Goal: Task Accomplishment & Management: Manage account settings

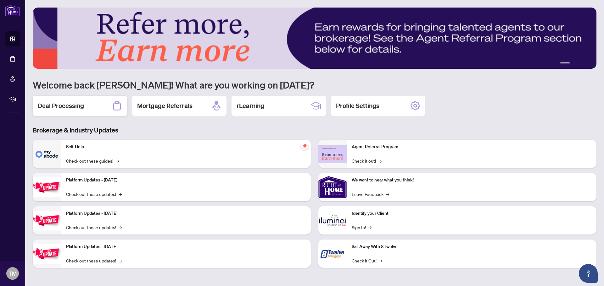
click at [77, 107] on h2 "Deal Processing" at bounding box center [61, 106] width 46 height 9
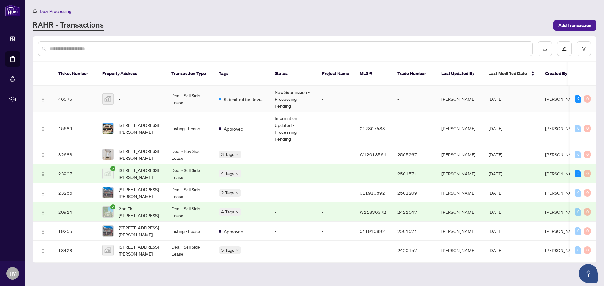
click at [188, 90] on td "Deal - Sell Side Lease" at bounding box center [189, 99] width 47 height 26
click at [148, 122] on span "[STREET_ADDRESS][PERSON_NAME]" at bounding box center [140, 129] width 43 height 14
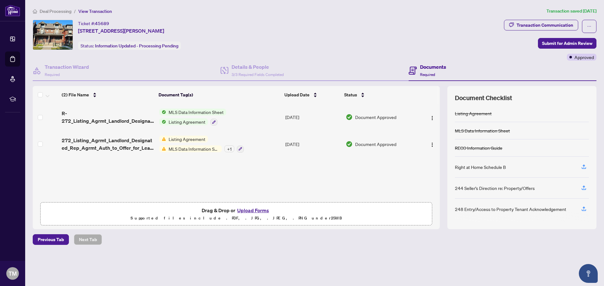
click at [185, 140] on span "Listing Agreement" at bounding box center [187, 139] width 42 height 7
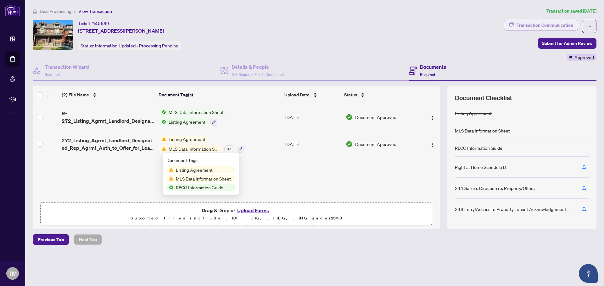
click at [541, 26] on div "Transaction Communication" at bounding box center [544, 25] width 57 height 10
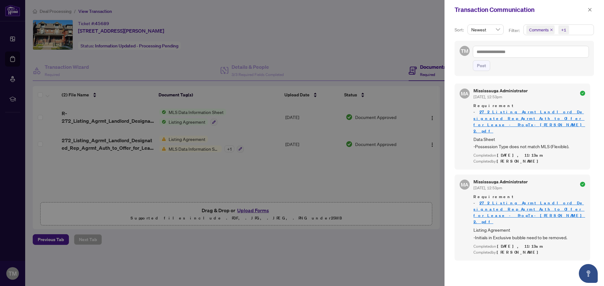
click at [110, 102] on div at bounding box center [302, 143] width 604 height 286
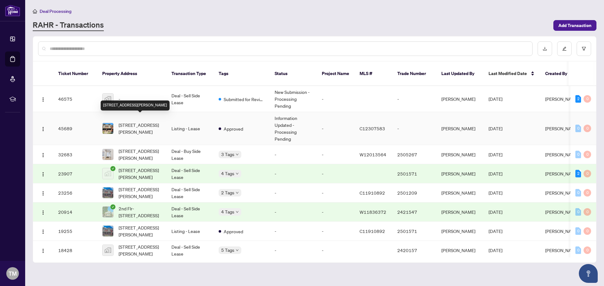
click at [150, 122] on span "[STREET_ADDRESS][PERSON_NAME]" at bounding box center [140, 129] width 43 height 14
click at [182, 91] on td "Deal - Sell Side Lease" at bounding box center [189, 99] width 47 height 26
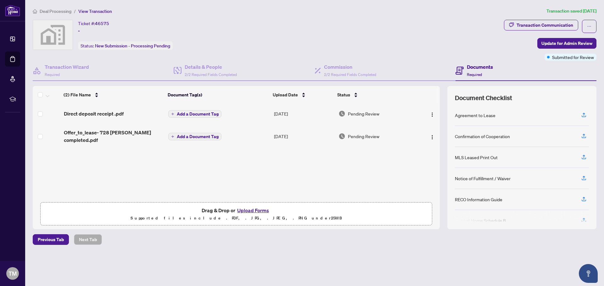
click at [195, 115] on span "Add a Document Tag" at bounding box center [198, 114] width 42 height 4
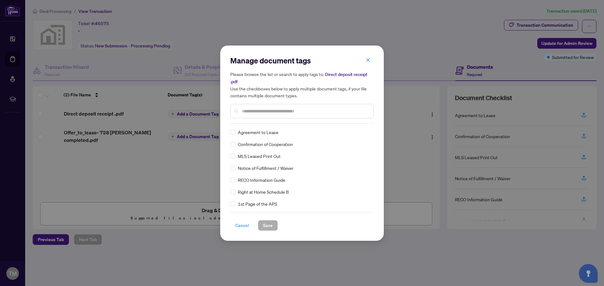
click at [238, 225] on span "Cancel" at bounding box center [242, 226] width 14 height 10
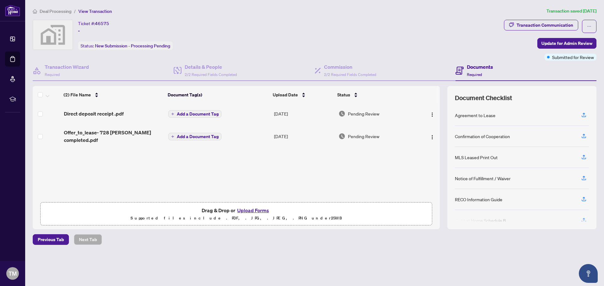
click at [354, 113] on span "Pending Review" at bounding box center [363, 113] width 31 height 7
click at [203, 135] on span "Add a Document Tag" at bounding box center [198, 137] width 42 height 4
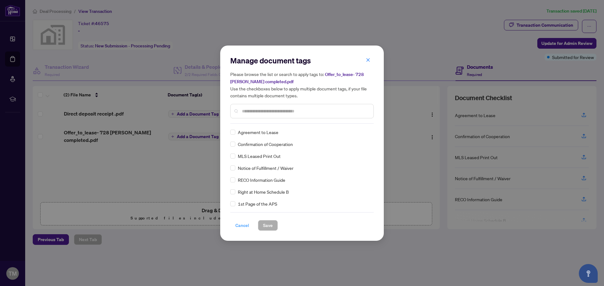
click at [244, 224] on span "Cancel" at bounding box center [242, 226] width 14 height 10
